Goal: Information Seeking & Learning: Learn about a topic

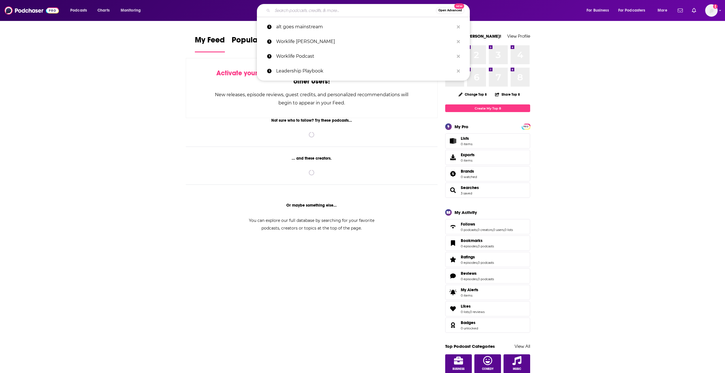
click at [355, 9] on input "Search podcasts, credits, & more..." at bounding box center [354, 10] width 163 height 9
paste input "The Circular Coffee Break"
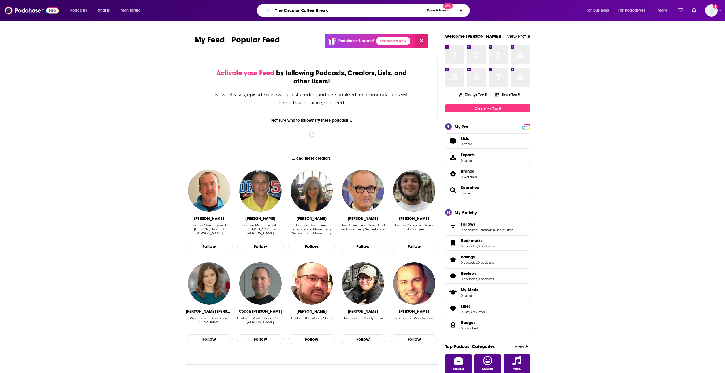
type input "The Circular Coffee Break"
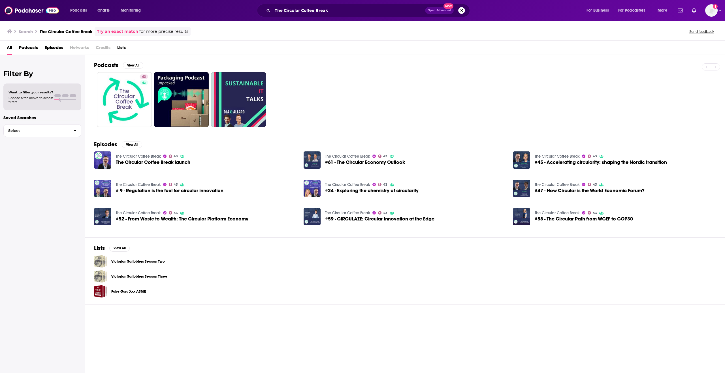
click at [183, 161] on span "The Circular Coffee Break launch" at bounding box center [153, 162] width 74 height 5
